Goal: Task Accomplishment & Management: Manage account settings

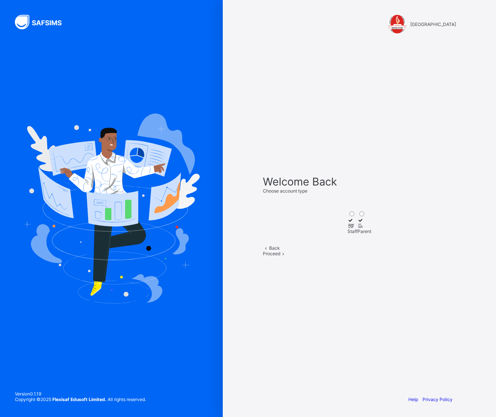
click at [348, 231] on div "Staff" at bounding box center [353, 232] width 10 height 6
click at [287, 257] on span at bounding box center [283, 254] width 6 height 6
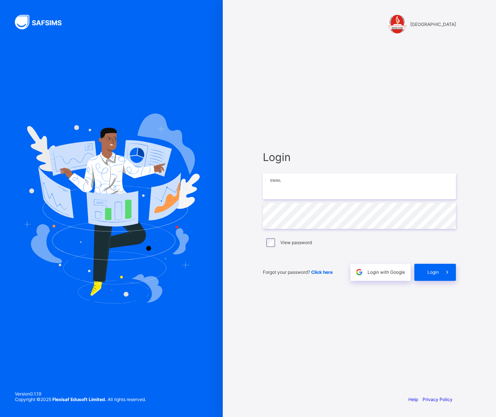
click at [294, 194] on input "email" at bounding box center [359, 186] width 193 height 26
type input "**********"
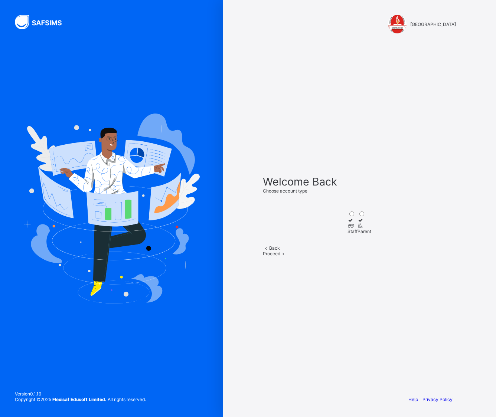
click at [348, 229] on div "Staff" at bounding box center [353, 232] width 10 height 6
click at [374, 257] on div "Proceed" at bounding box center [359, 254] width 193 height 6
